Goal: Book appointment/travel/reservation

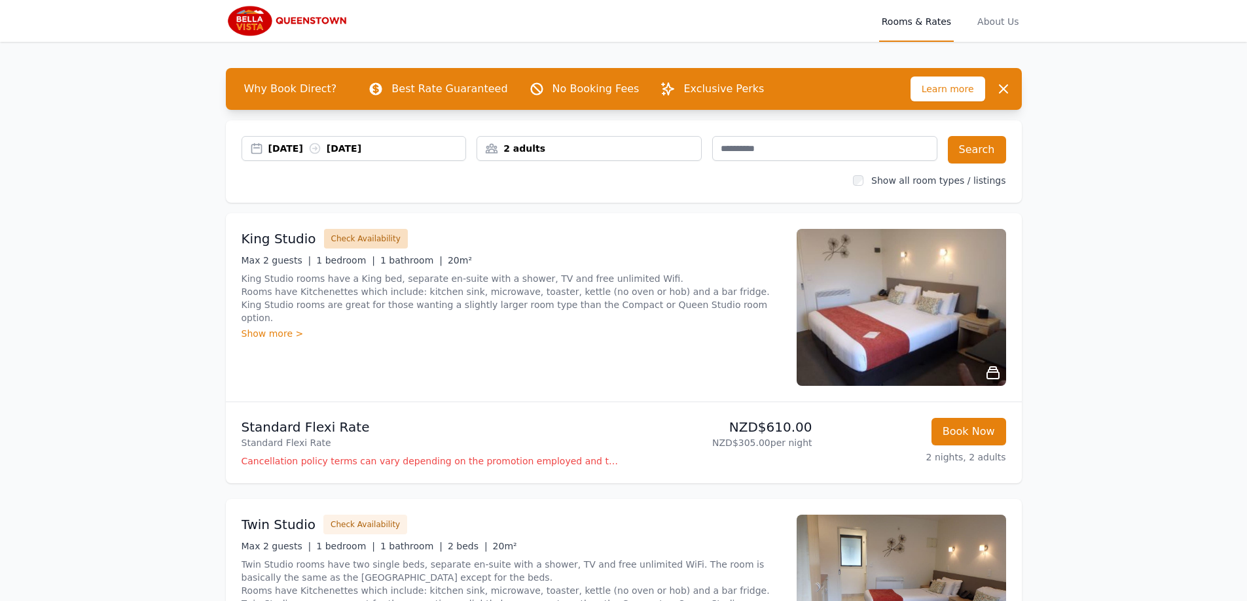
click at [370, 239] on button "Check Availability" at bounding box center [366, 239] width 84 height 20
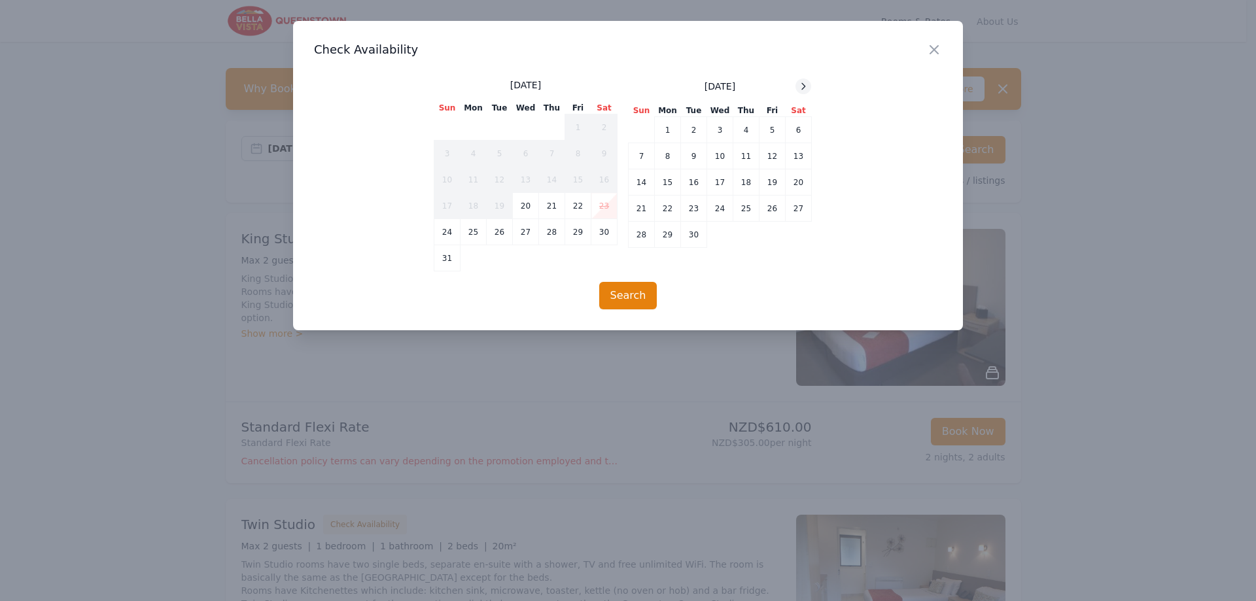
click at [799, 88] on icon at bounding box center [803, 86] width 10 height 10
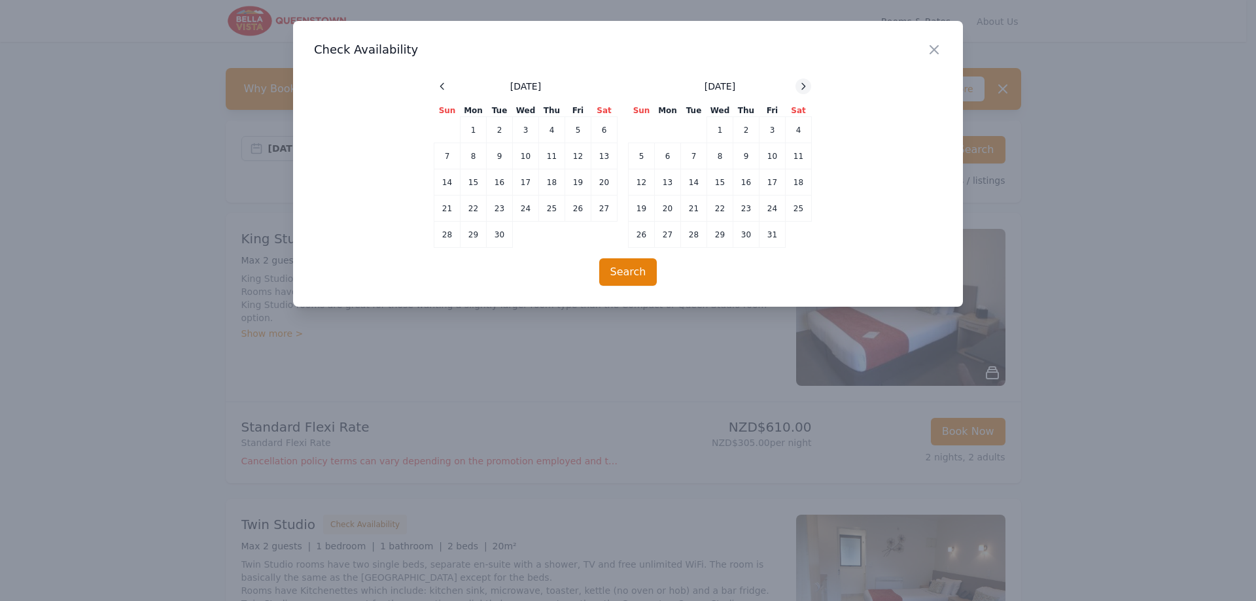
click at [800, 88] on icon at bounding box center [803, 86] width 10 height 10
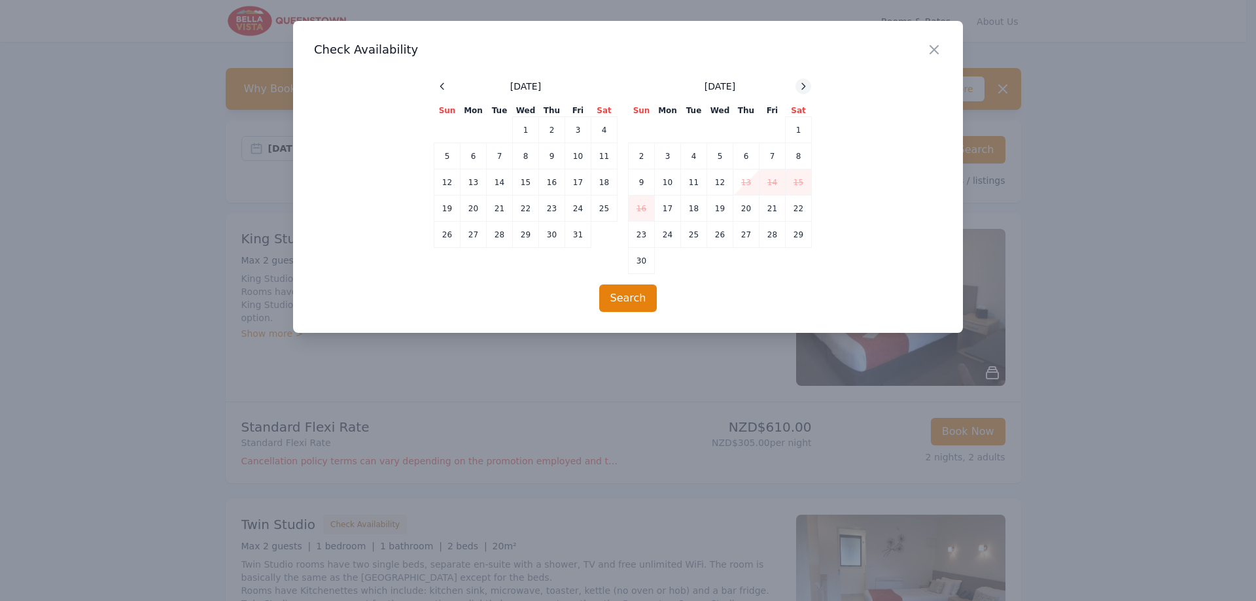
click at [800, 88] on icon at bounding box center [803, 86] width 10 height 10
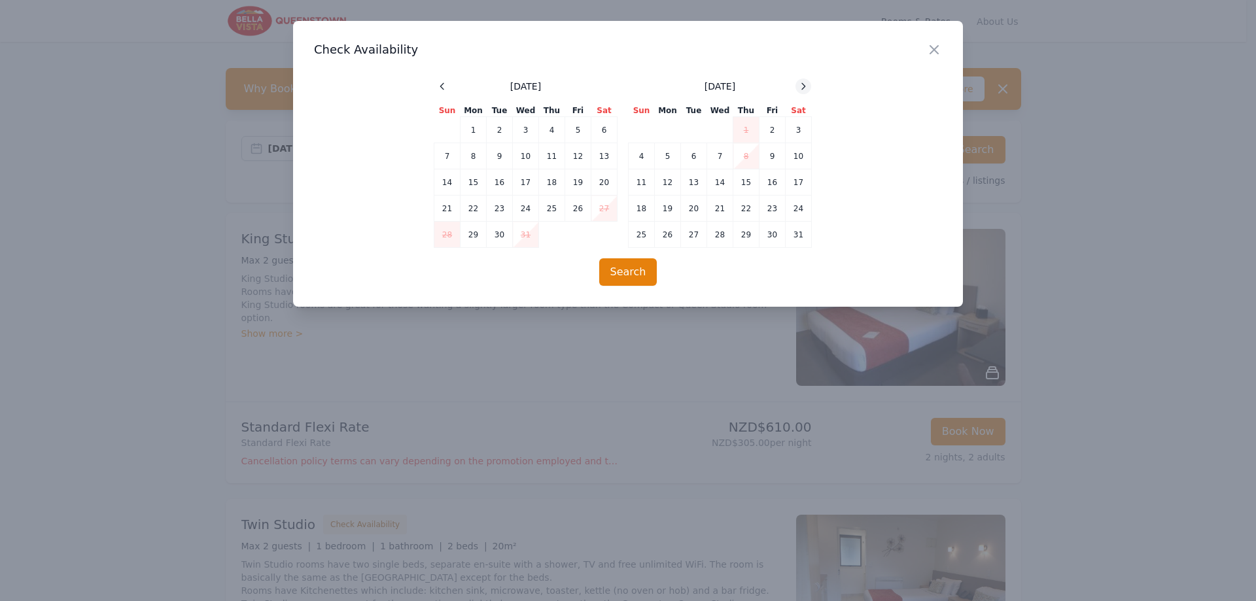
click at [800, 88] on icon at bounding box center [803, 86] width 10 height 10
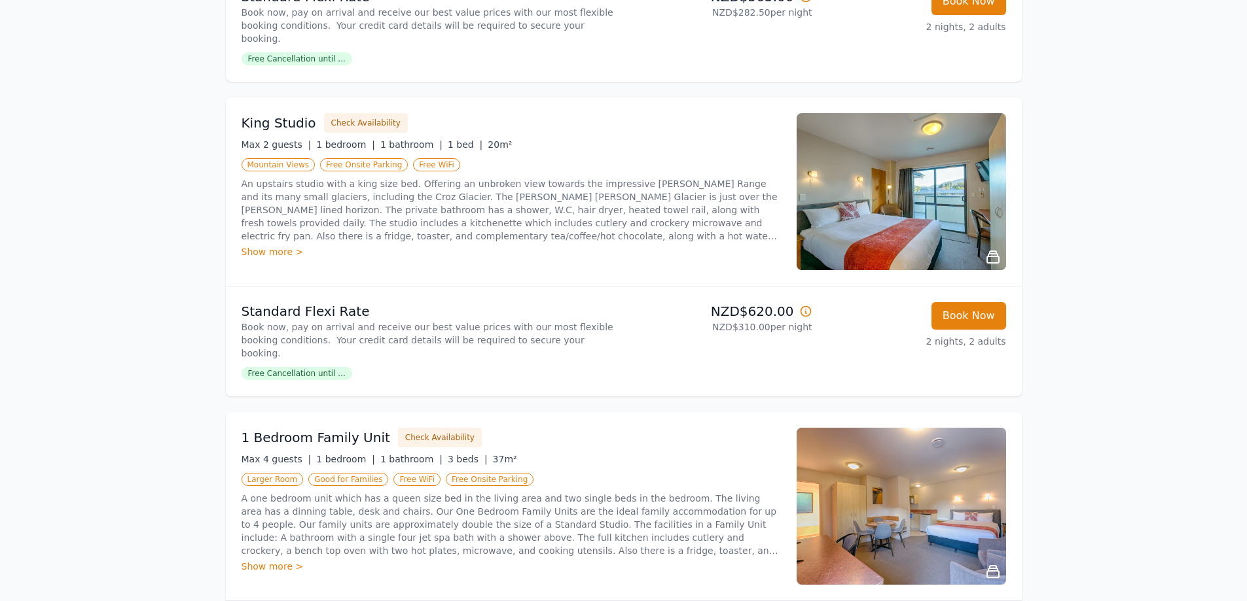
scroll to position [1047, 0]
